Goal: Information Seeking & Learning: Learn about a topic

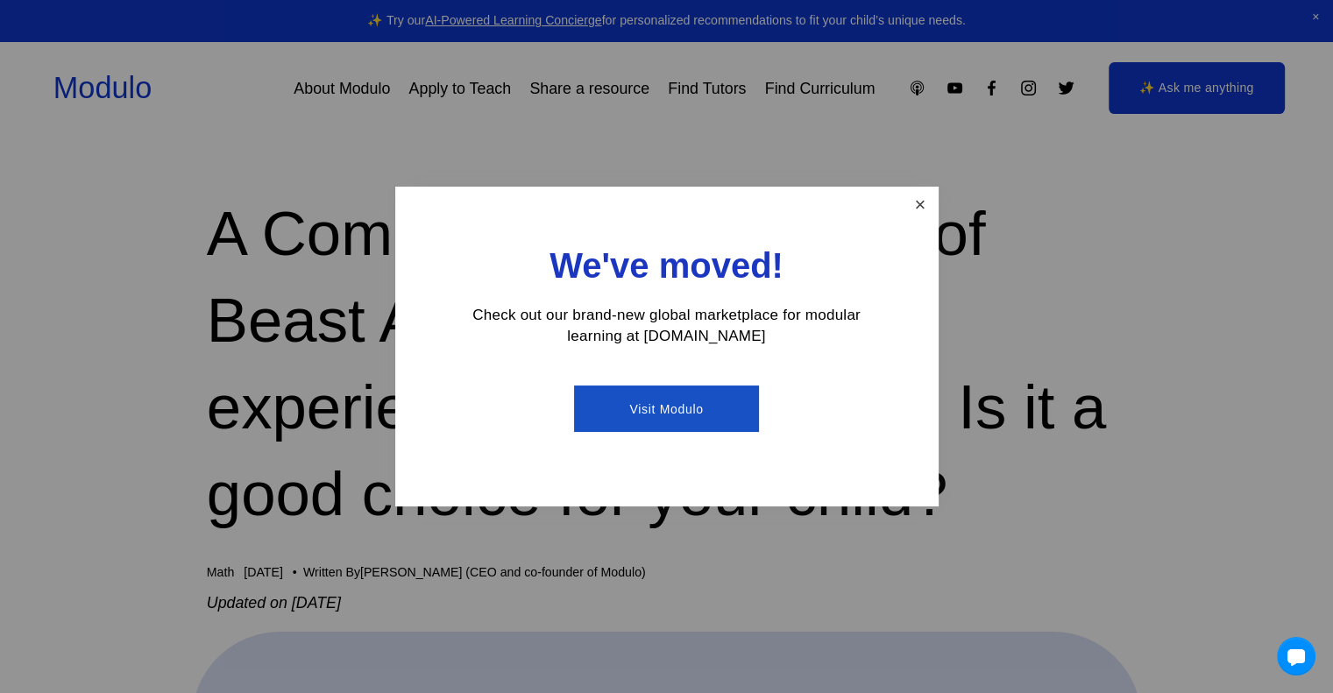
click at [911, 202] on link "Close" at bounding box center [919, 204] width 31 height 31
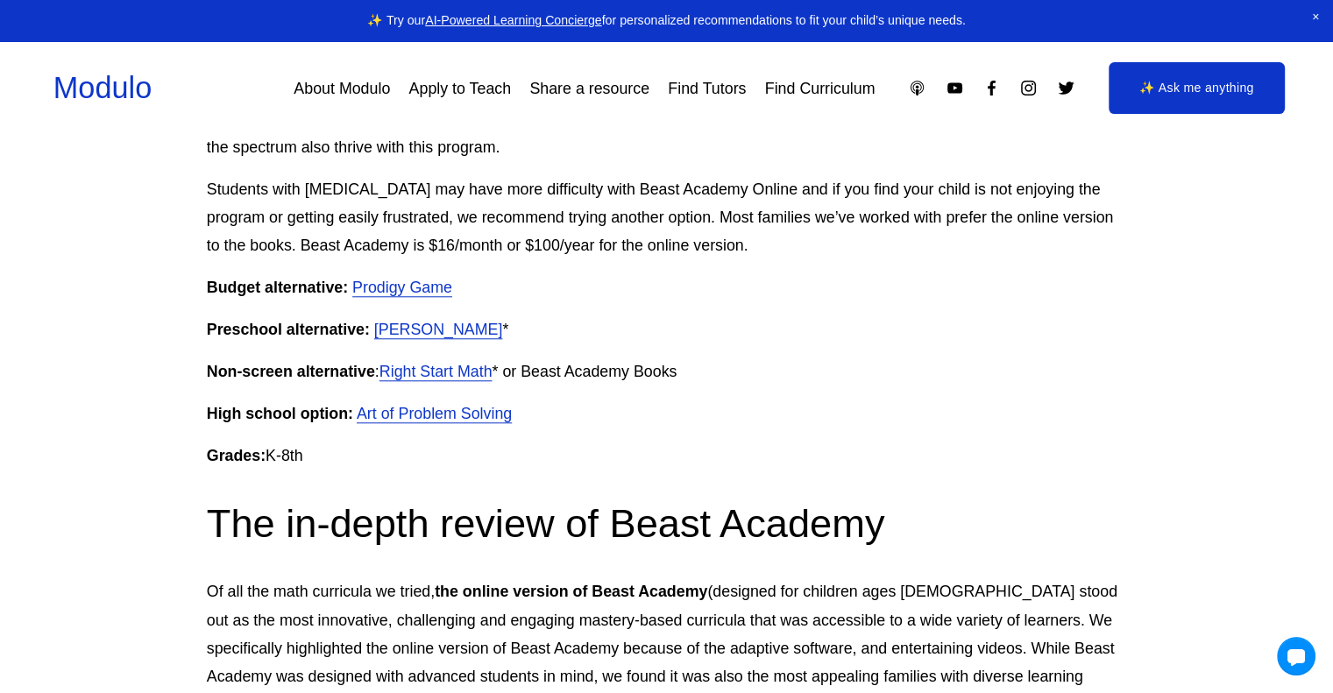
scroll to position [1624, 0]
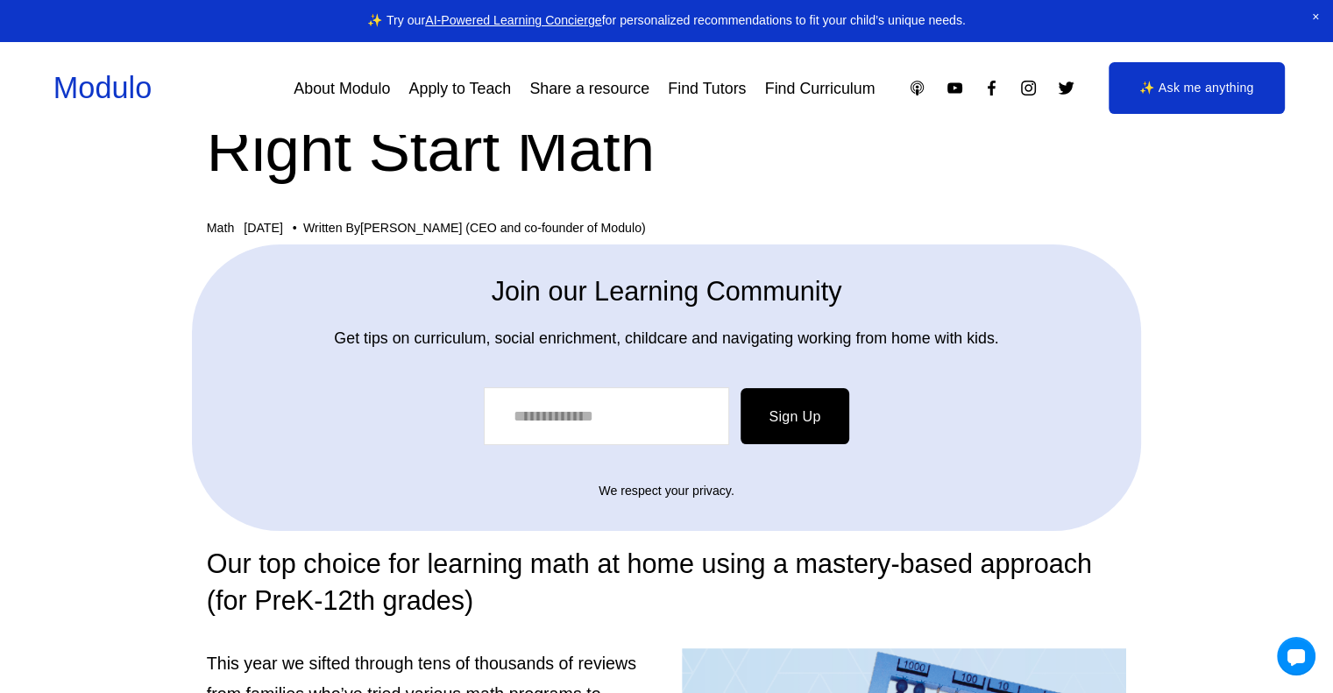
scroll to position [88, 0]
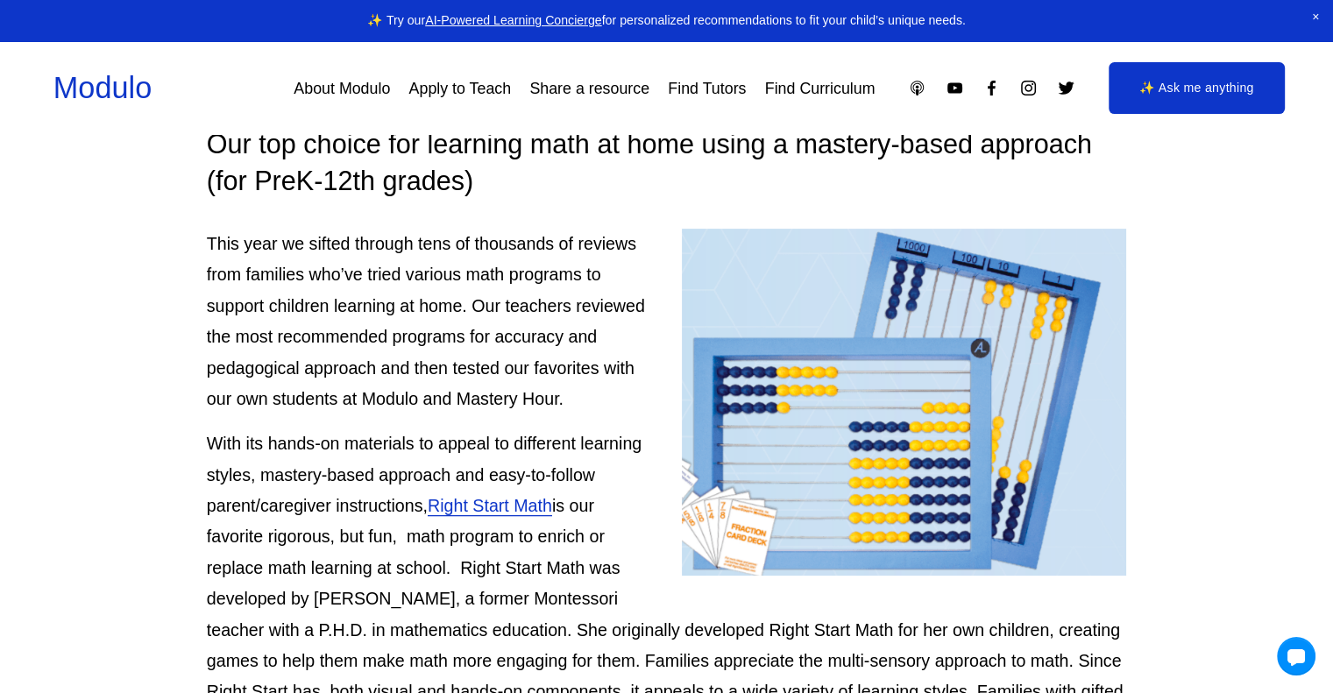
scroll to position [505, 0]
click at [421, 298] on p "This year we sifted through tens of thousands of reviews from families who’ve t…" at bounding box center [667, 321] width 920 height 186
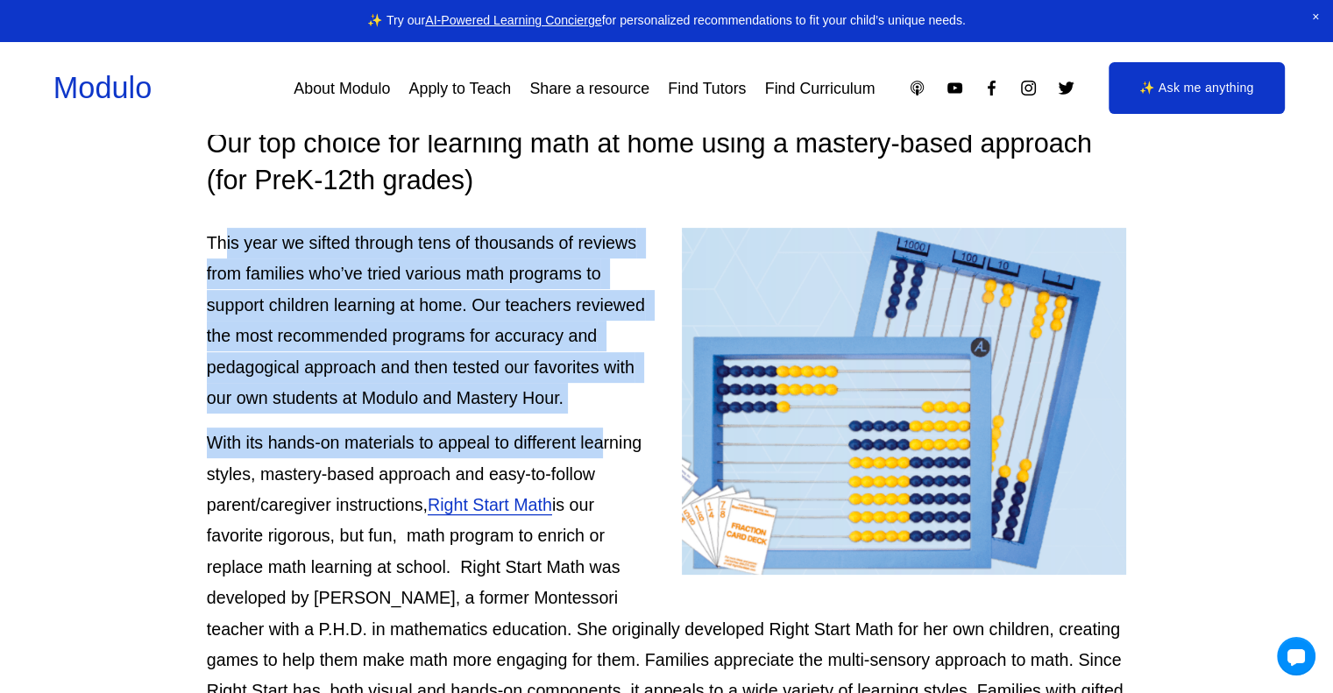
drag, startPoint x: 228, startPoint y: 217, endPoint x: 601, endPoint y: 441, distance: 435.0
click at [550, 393] on p "This year we sifted through tens of thousands of reviews from families who’ve t…" at bounding box center [667, 321] width 920 height 186
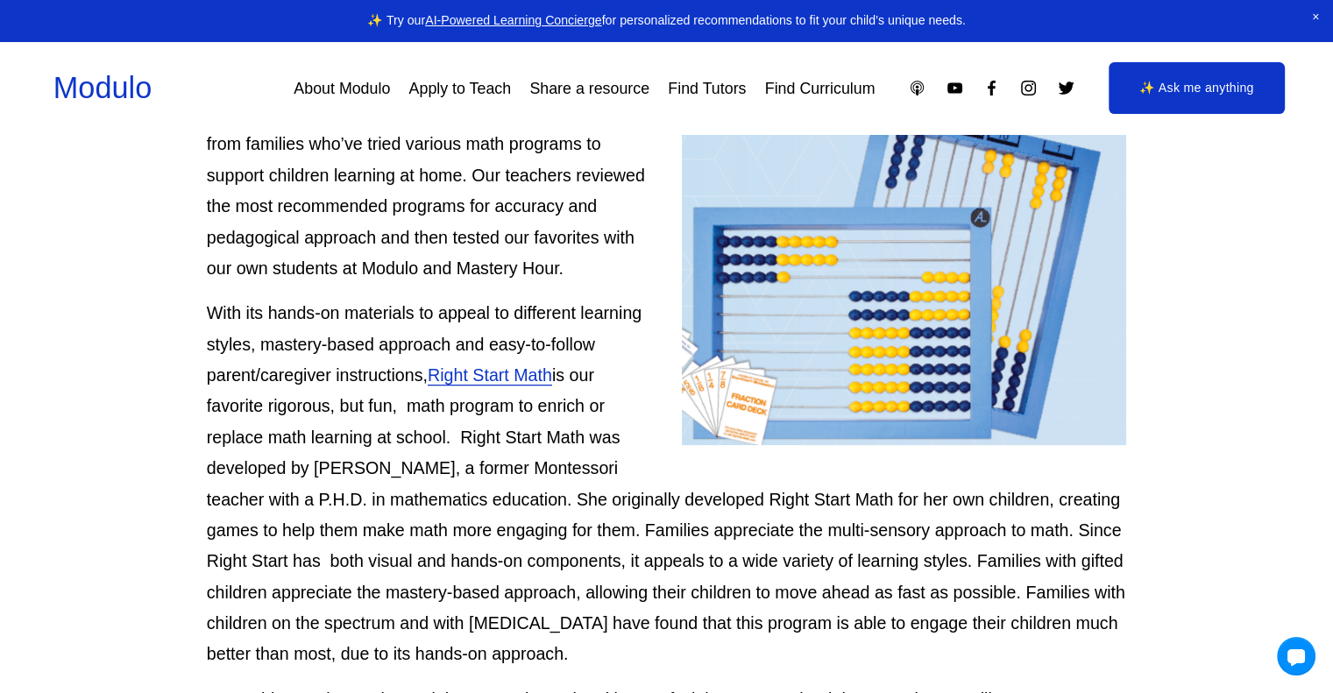
scroll to position [641, 0]
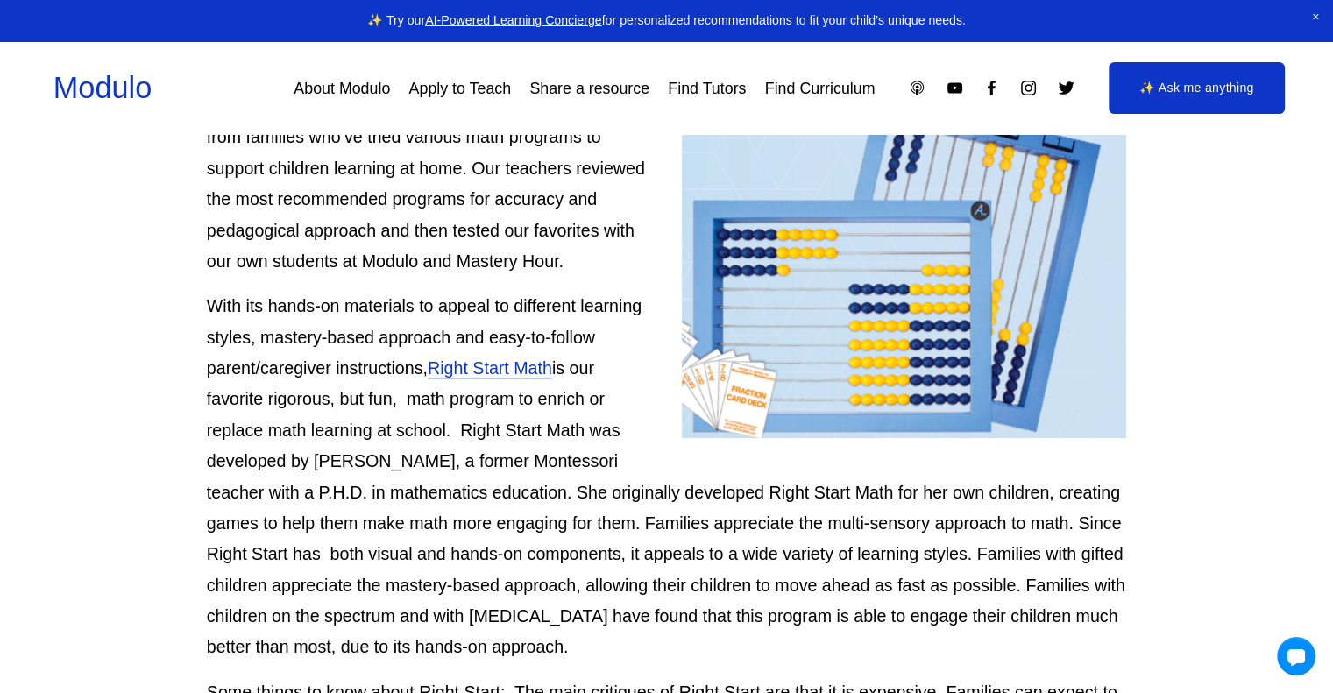
click at [565, 532] on p "With its hands-on materials to appeal to different learning styles, mastery-bas…" at bounding box center [667, 477] width 920 height 372
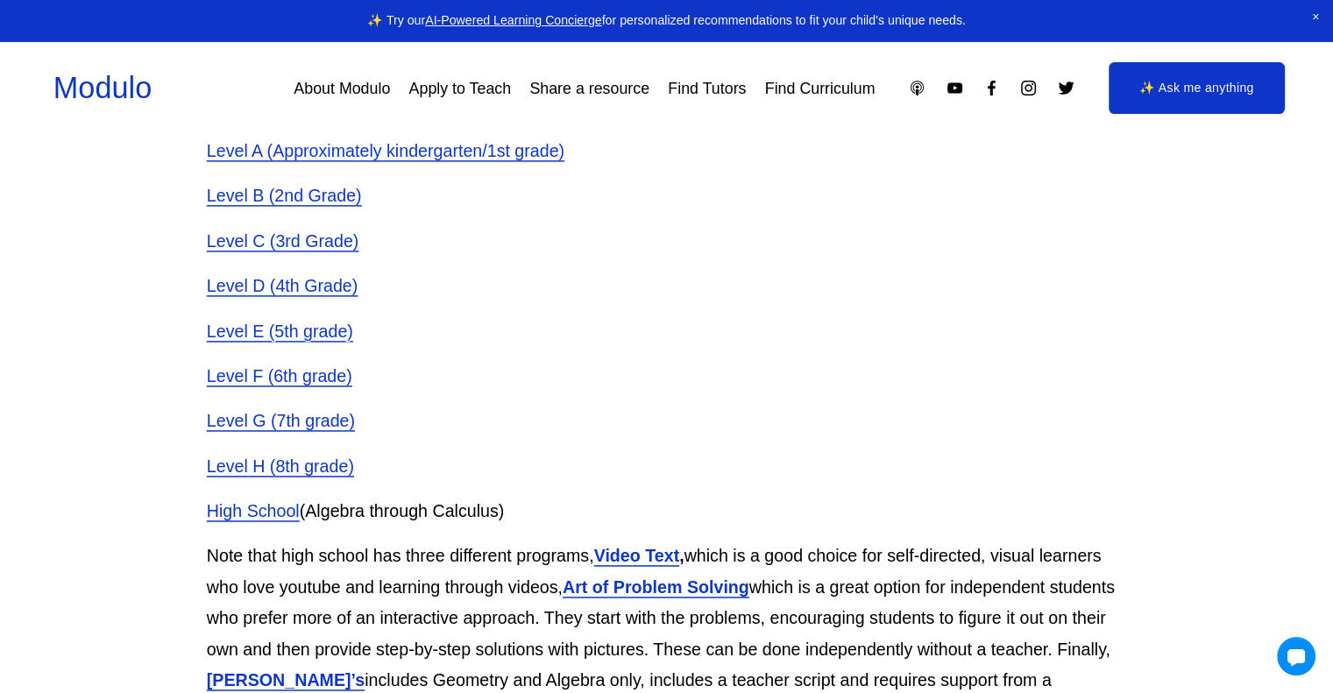
scroll to position [2341, 0]
